Goal: Obtain resource: Obtain resource

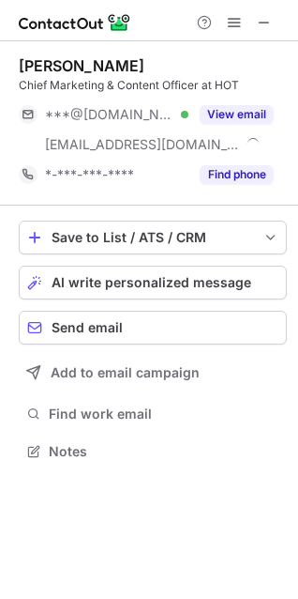
scroll to position [438, 298]
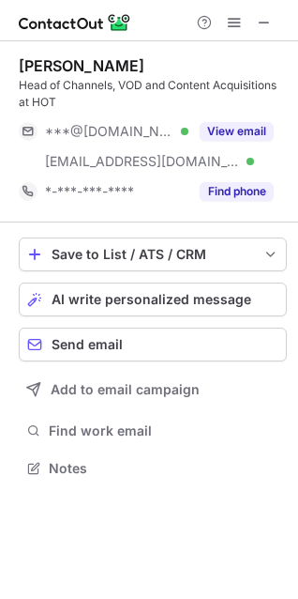
scroll to position [455, 298]
click at [263, 17] on span at bounding box center [264, 22] width 15 height 15
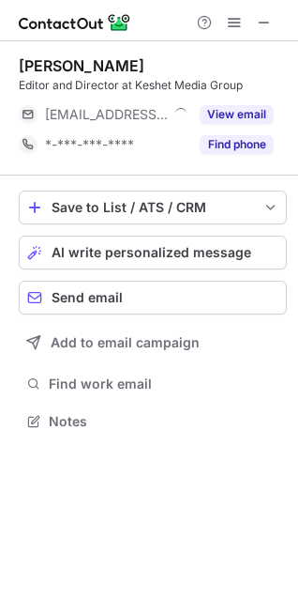
scroll to position [408, 298]
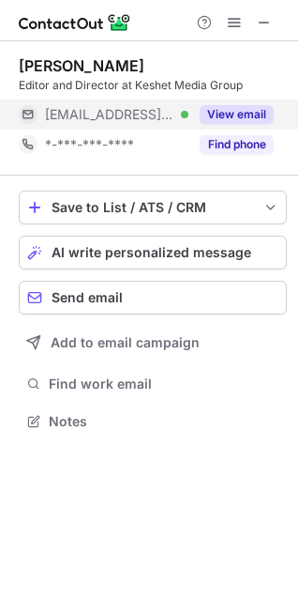
click at [245, 119] on button "View email" at bounding box center [237, 114] width 74 height 19
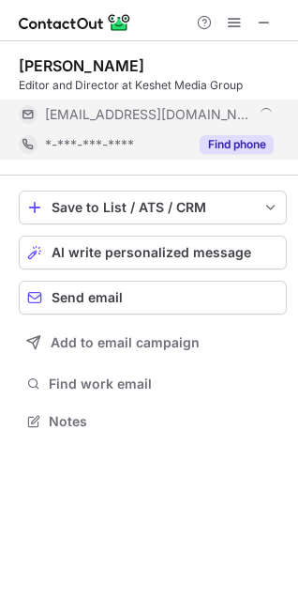
scroll to position [438, 298]
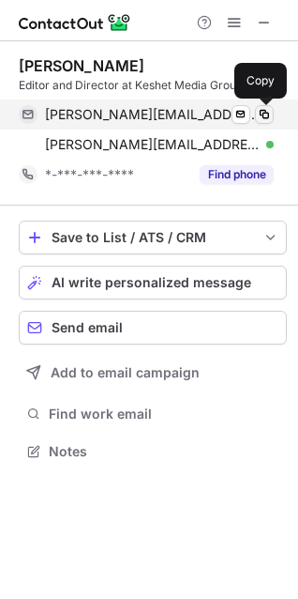
click at [263, 115] on span at bounding box center [264, 114] width 15 height 15
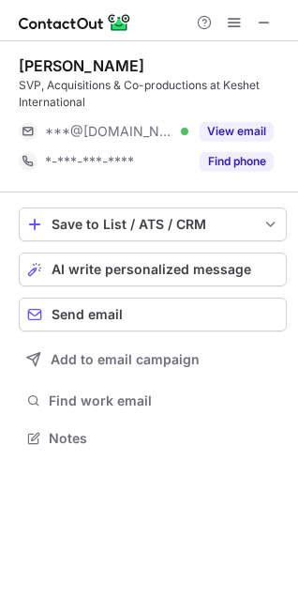
scroll to position [425, 298]
drag, startPoint x: 262, startPoint y: 23, endPoint x: 177, endPoint y: 38, distance: 85.9
click at [262, 23] on span at bounding box center [264, 22] width 15 height 15
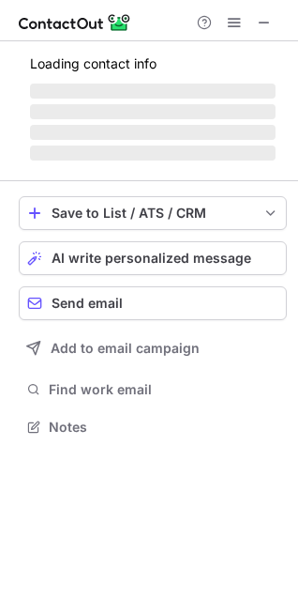
scroll to position [425, 298]
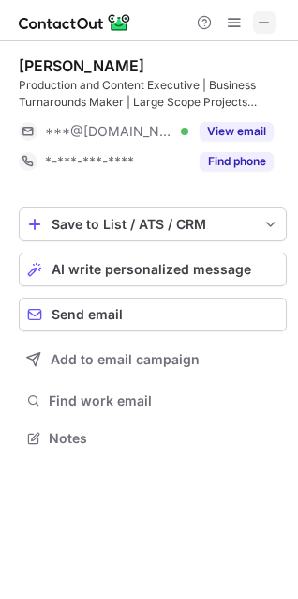
click at [257, 19] on span at bounding box center [264, 22] width 15 height 15
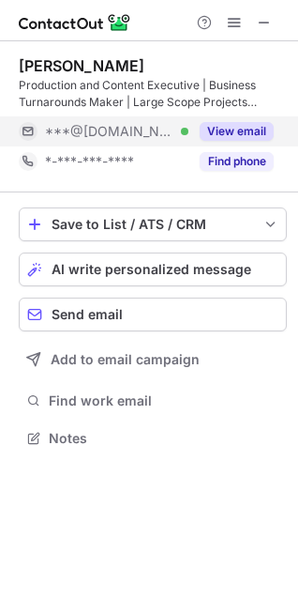
click at [238, 128] on button "View email" at bounding box center [237, 131] width 74 height 19
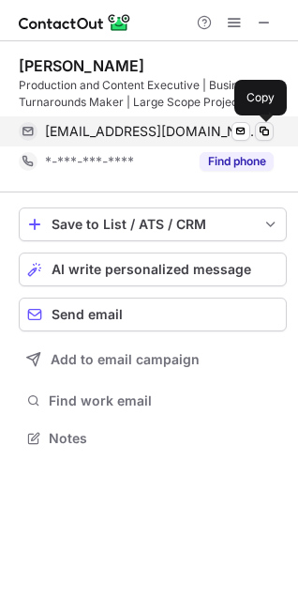
click at [263, 127] on span at bounding box center [264, 131] width 15 height 15
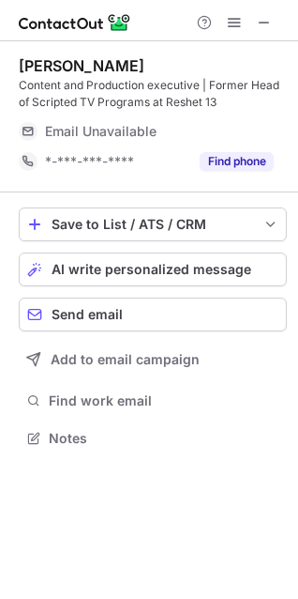
scroll to position [425, 298]
click at [261, 23] on span at bounding box center [264, 22] width 15 height 15
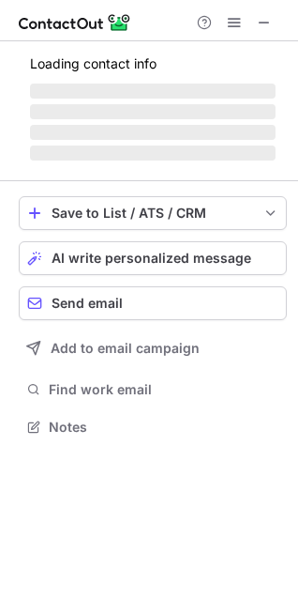
scroll to position [425, 298]
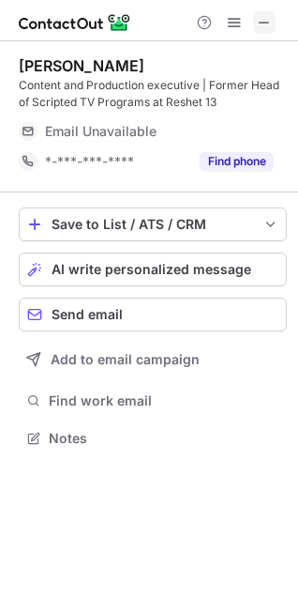
click at [260, 24] on span at bounding box center [264, 22] width 15 height 15
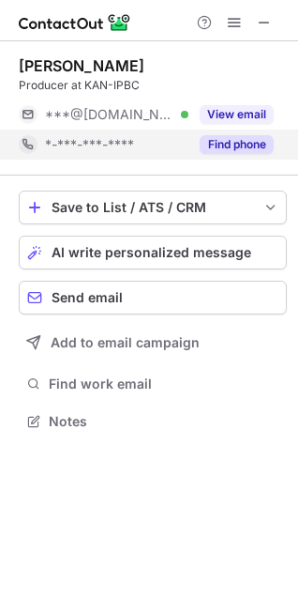
scroll to position [408, 298]
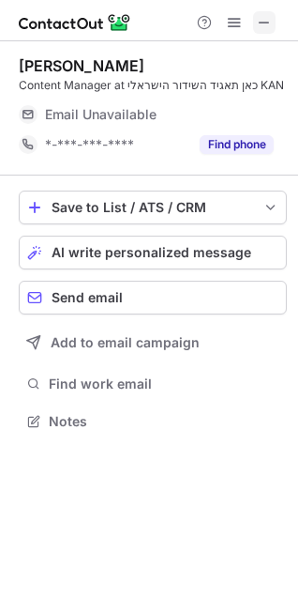
scroll to position [408, 298]
click at [263, 23] on span at bounding box center [264, 22] width 15 height 15
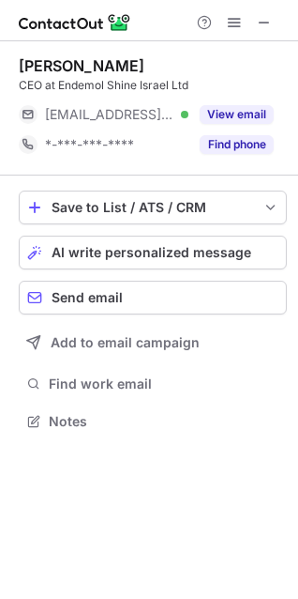
scroll to position [408, 298]
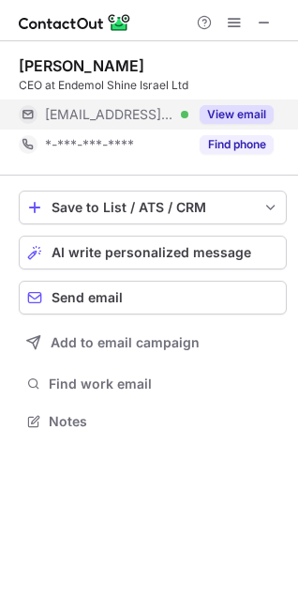
click at [246, 104] on div "View email" at bounding box center [231, 114] width 85 height 30
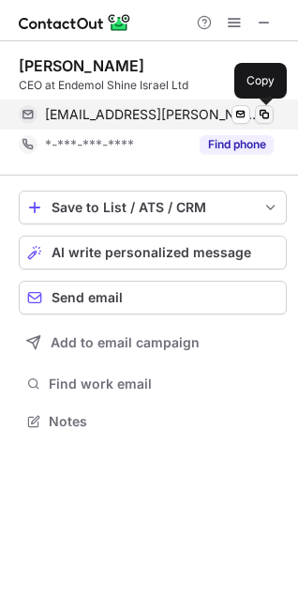
click at [263, 114] on span at bounding box center [264, 114] width 15 height 15
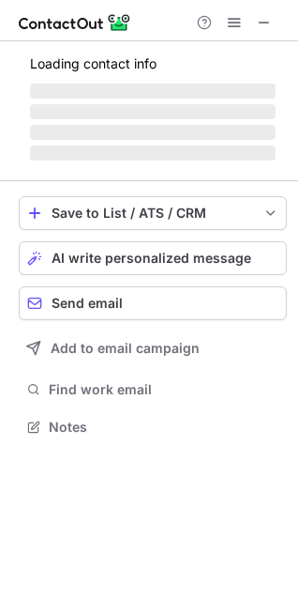
scroll to position [408, 298]
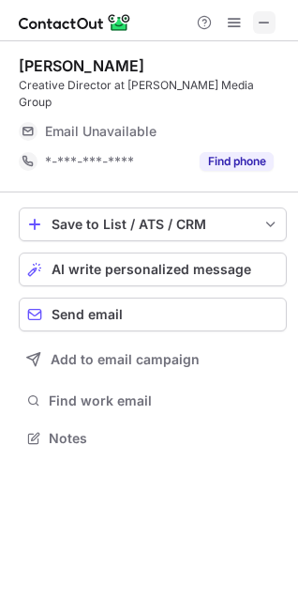
click at [262, 26] on span at bounding box center [264, 22] width 15 height 15
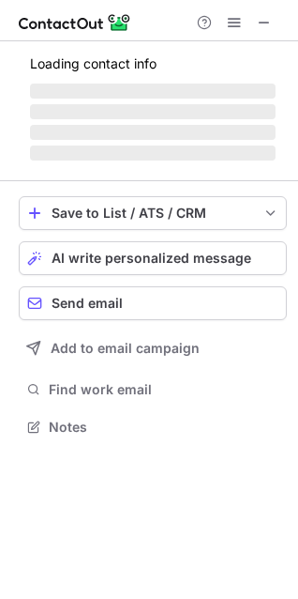
scroll to position [438, 298]
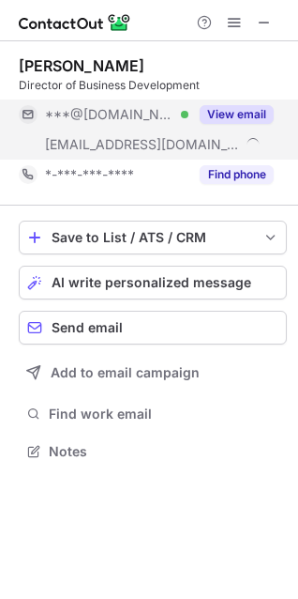
click at [234, 119] on button "View email" at bounding box center [237, 114] width 74 height 19
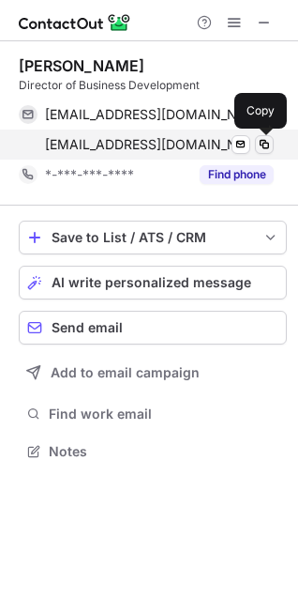
click at [260, 144] on span at bounding box center [264, 144] width 15 height 15
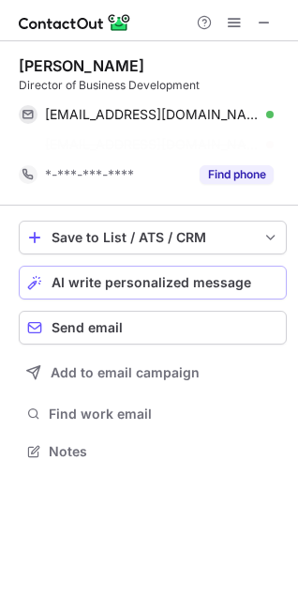
scroll to position [408, 298]
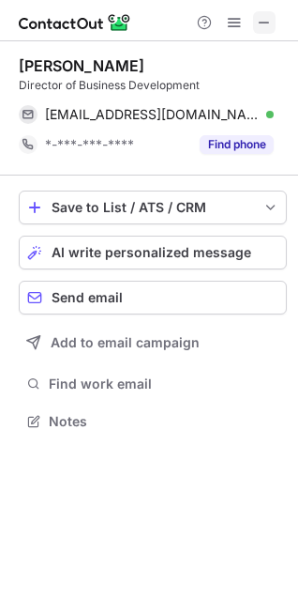
click at [264, 18] on span at bounding box center [264, 22] width 15 height 15
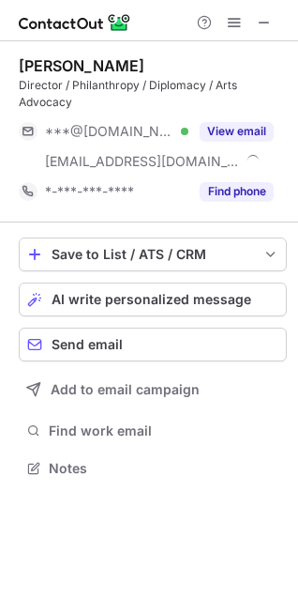
scroll to position [455, 298]
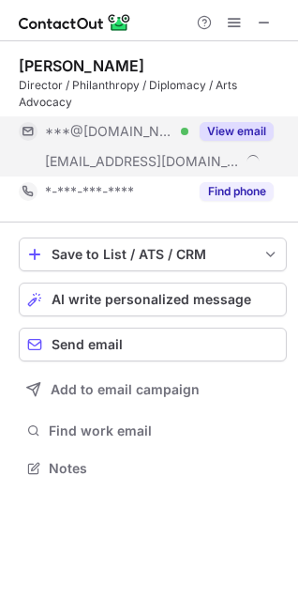
click at [246, 132] on button "View email" at bounding box center [237, 131] width 74 height 19
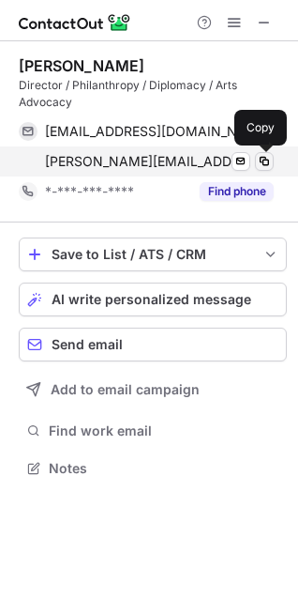
click at [263, 160] on span at bounding box center [264, 161] width 15 height 15
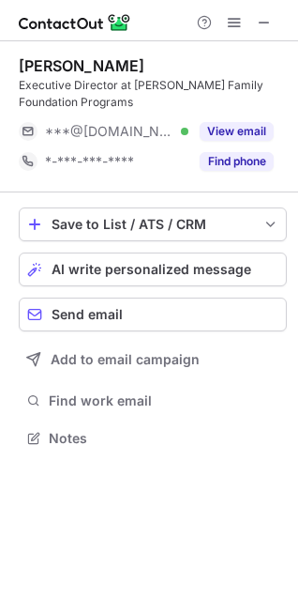
scroll to position [425, 298]
click at [262, 21] on span at bounding box center [264, 22] width 15 height 15
click at [258, 21] on span at bounding box center [264, 22] width 15 height 15
click at [256, 21] on button at bounding box center [264, 22] width 23 height 23
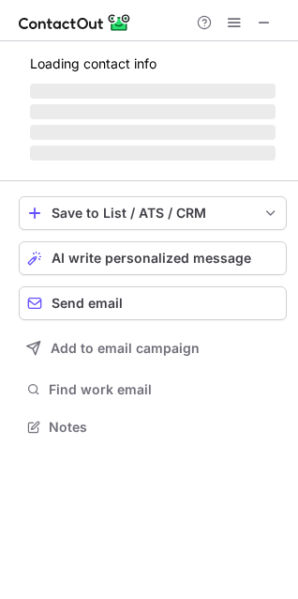
scroll to position [425, 298]
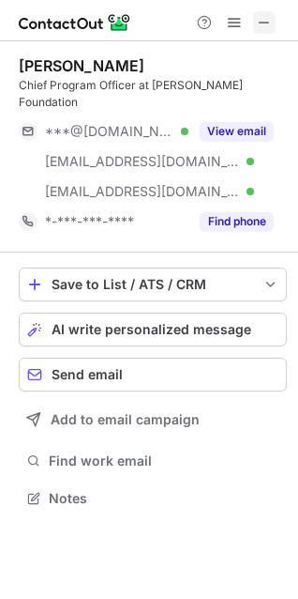
scroll to position [468, 298]
click at [257, 21] on span at bounding box center [264, 22] width 15 height 15
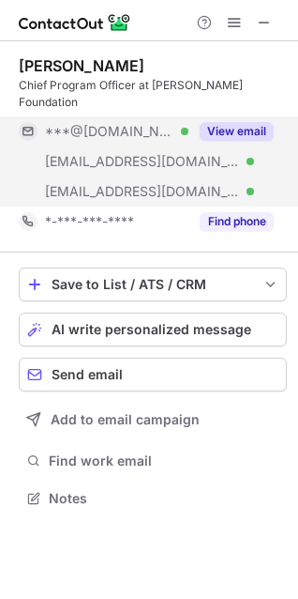
click at [239, 122] on button "View email" at bounding box center [237, 131] width 74 height 19
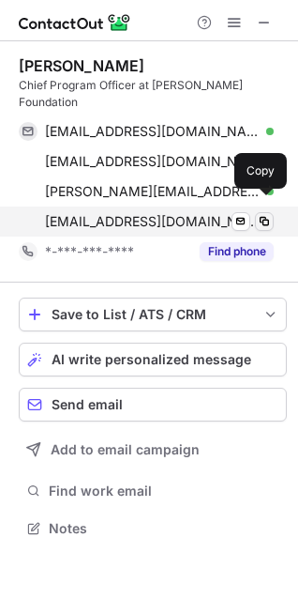
click at [256, 212] on button at bounding box center [264, 221] width 19 height 19
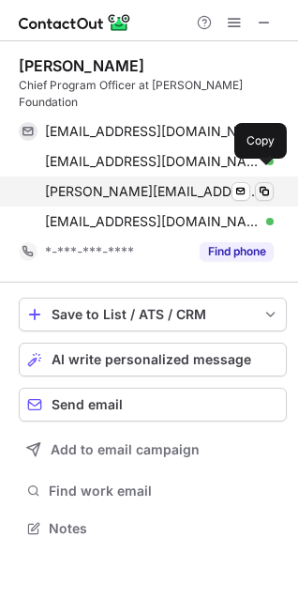
click at [263, 184] on span at bounding box center [264, 191] width 15 height 15
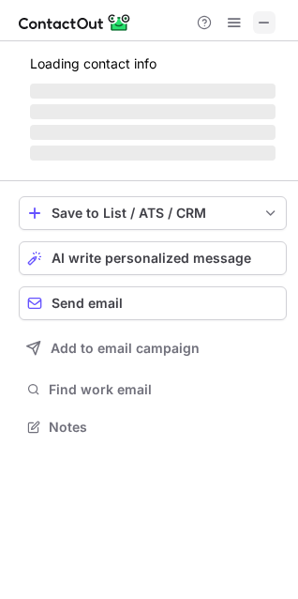
scroll to position [468, 298]
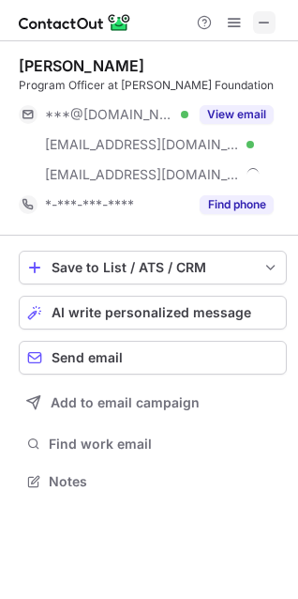
click at [264, 23] on span at bounding box center [264, 22] width 15 height 15
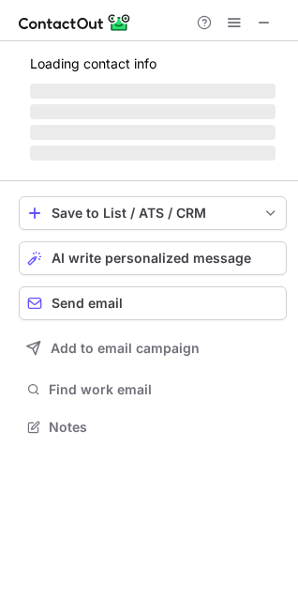
scroll to position [438, 298]
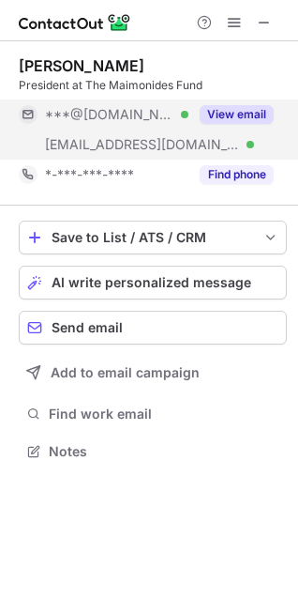
click at [228, 111] on button "View email" at bounding box center [237, 114] width 74 height 19
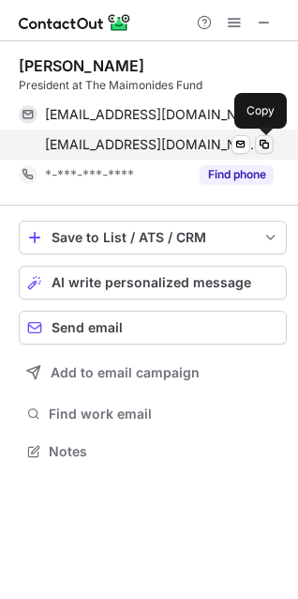
click at [261, 143] on span at bounding box center [264, 144] width 15 height 15
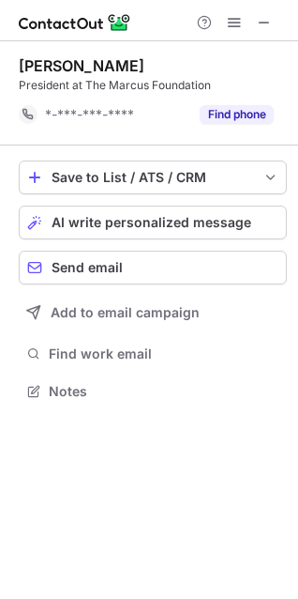
scroll to position [378, 298]
click at [253, 20] on button at bounding box center [264, 22] width 23 height 23
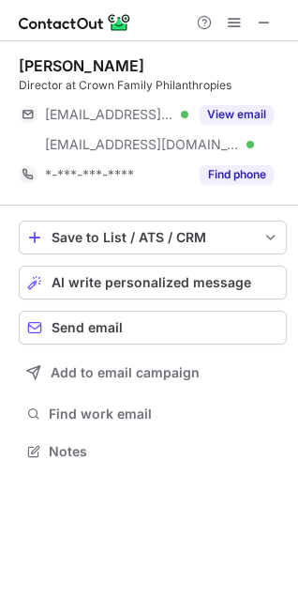
scroll to position [438, 298]
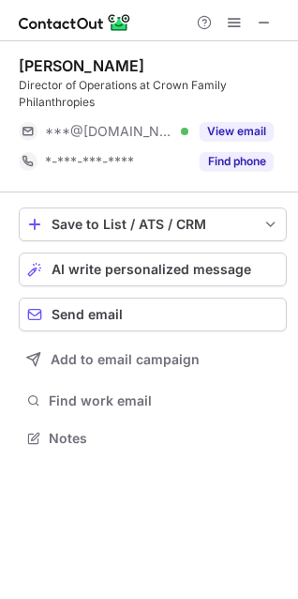
scroll to position [425, 298]
drag, startPoint x: 259, startPoint y: 20, endPoint x: 35, endPoint y: 25, distance: 224.3
click at [259, 20] on span at bounding box center [264, 22] width 15 height 15
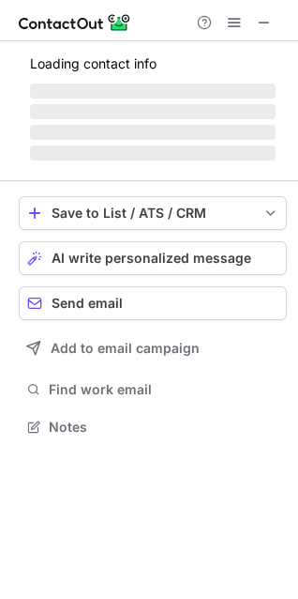
scroll to position [425, 298]
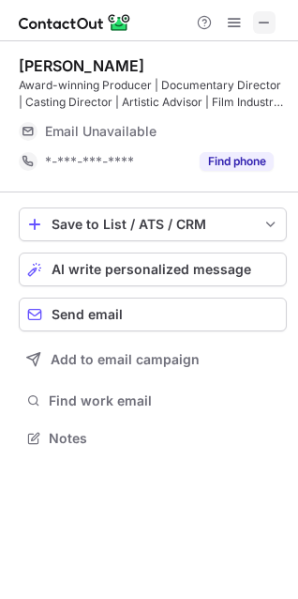
click at [259, 15] on span at bounding box center [264, 22] width 15 height 15
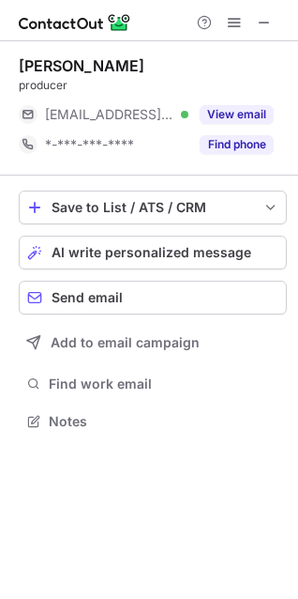
scroll to position [408, 298]
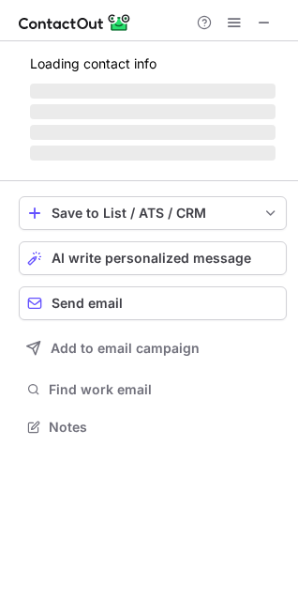
scroll to position [408, 298]
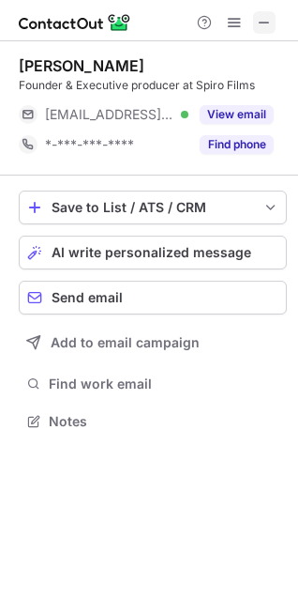
click at [254, 28] on button at bounding box center [264, 22] width 23 height 23
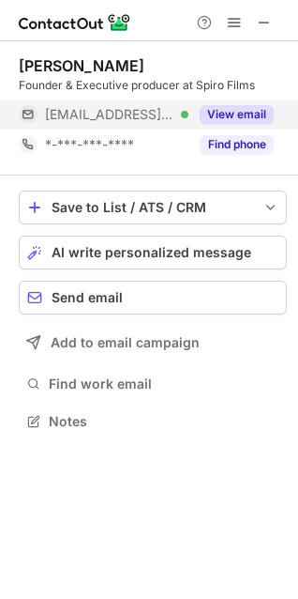
click at [233, 114] on button "View email" at bounding box center [237, 114] width 74 height 19
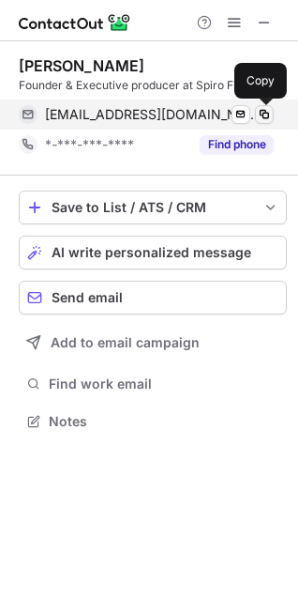
click at [264, 109] on span at bounding box center [264, 114] width 15 height 15
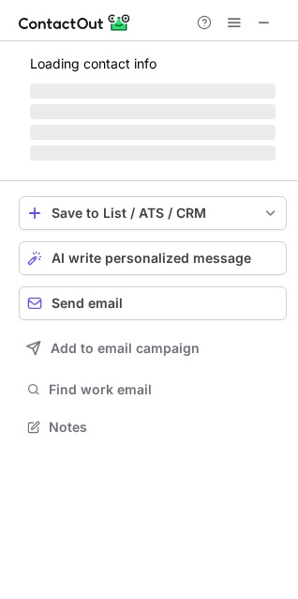
scroll to position [408, 298]
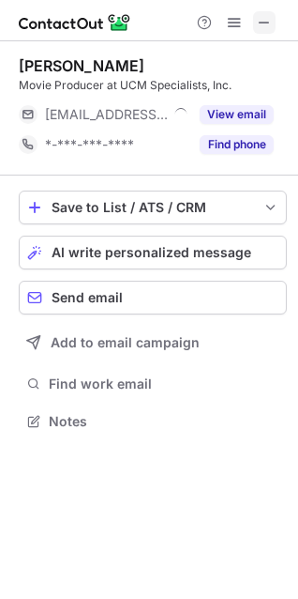
click at [260, 23] on span at bounding box center [264, 22] width 15 height 15
click at [263, 21] on span at bounding box center [264, 22] width 15 height 15
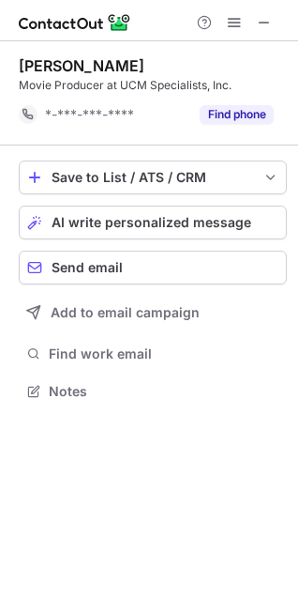
scroll to position [378, 298]
